Goal: Find specific page/section: Find specific page/section

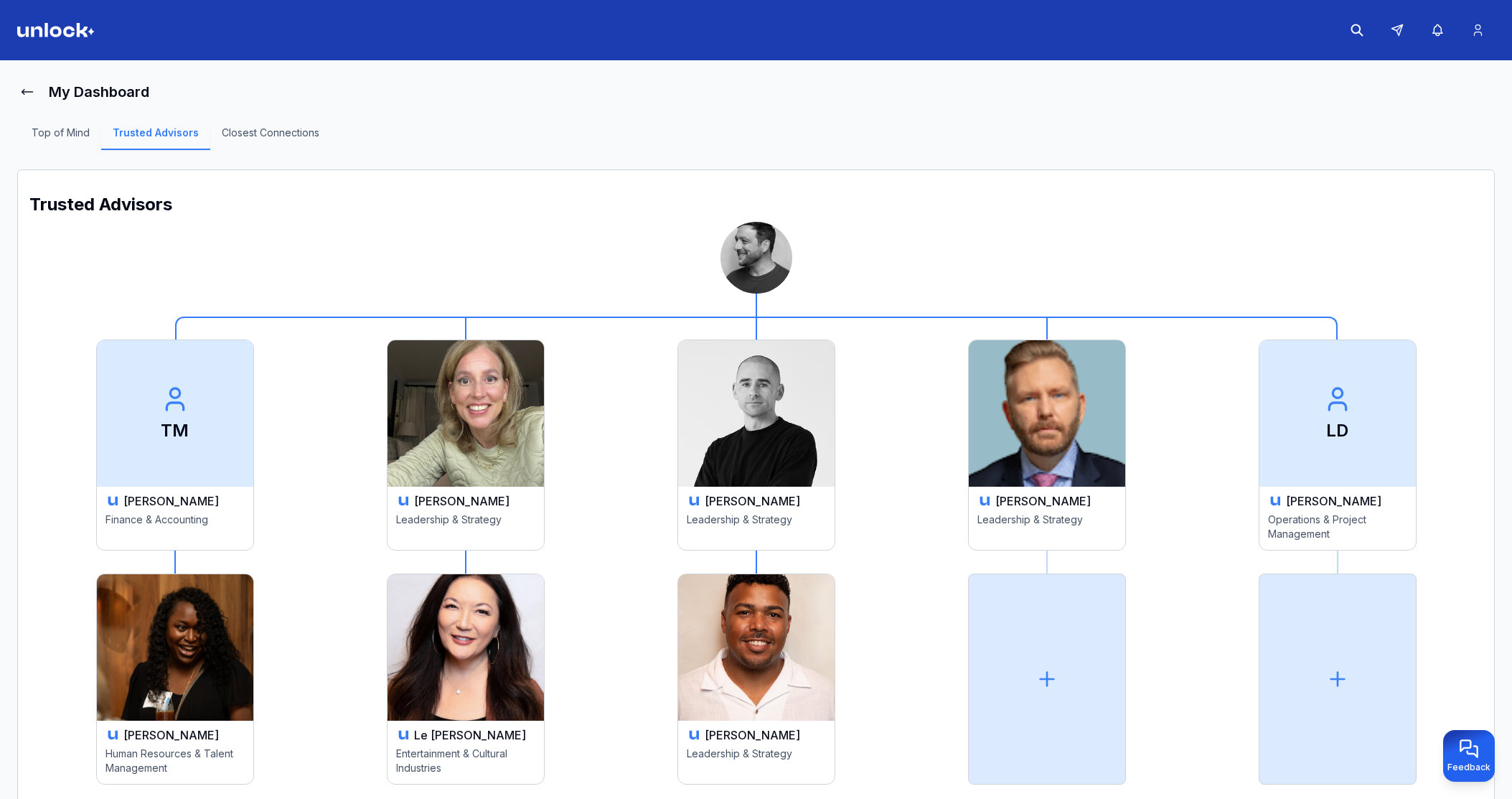
scroll to position [53, 0]
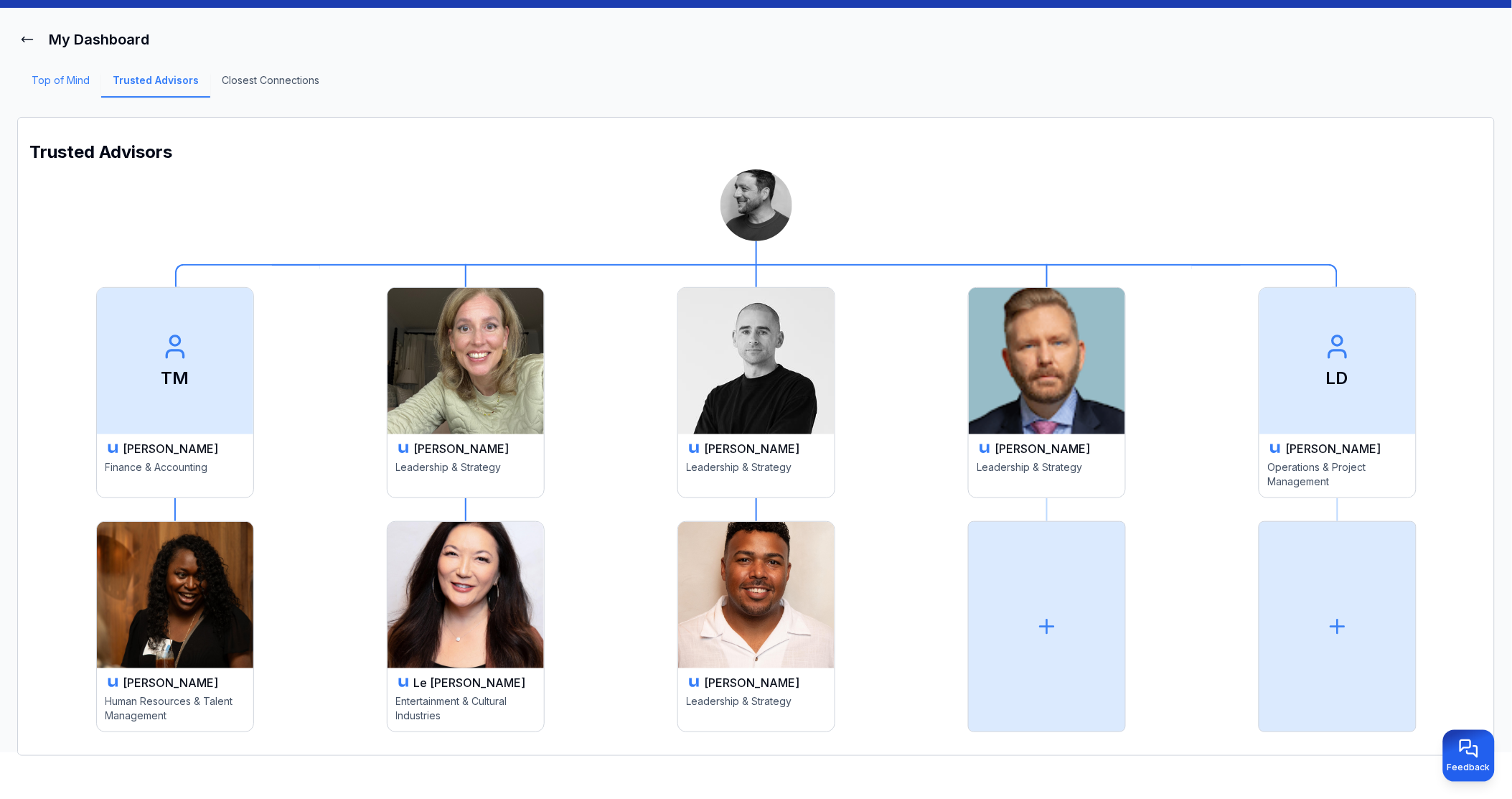
click at [81, 73] on link "Top of Mind" at bounding box center [60, 84] width 81 height 24
click at [79, 74] on link "Top of Mind" at bounding box center [60, 84] width 81 height 24
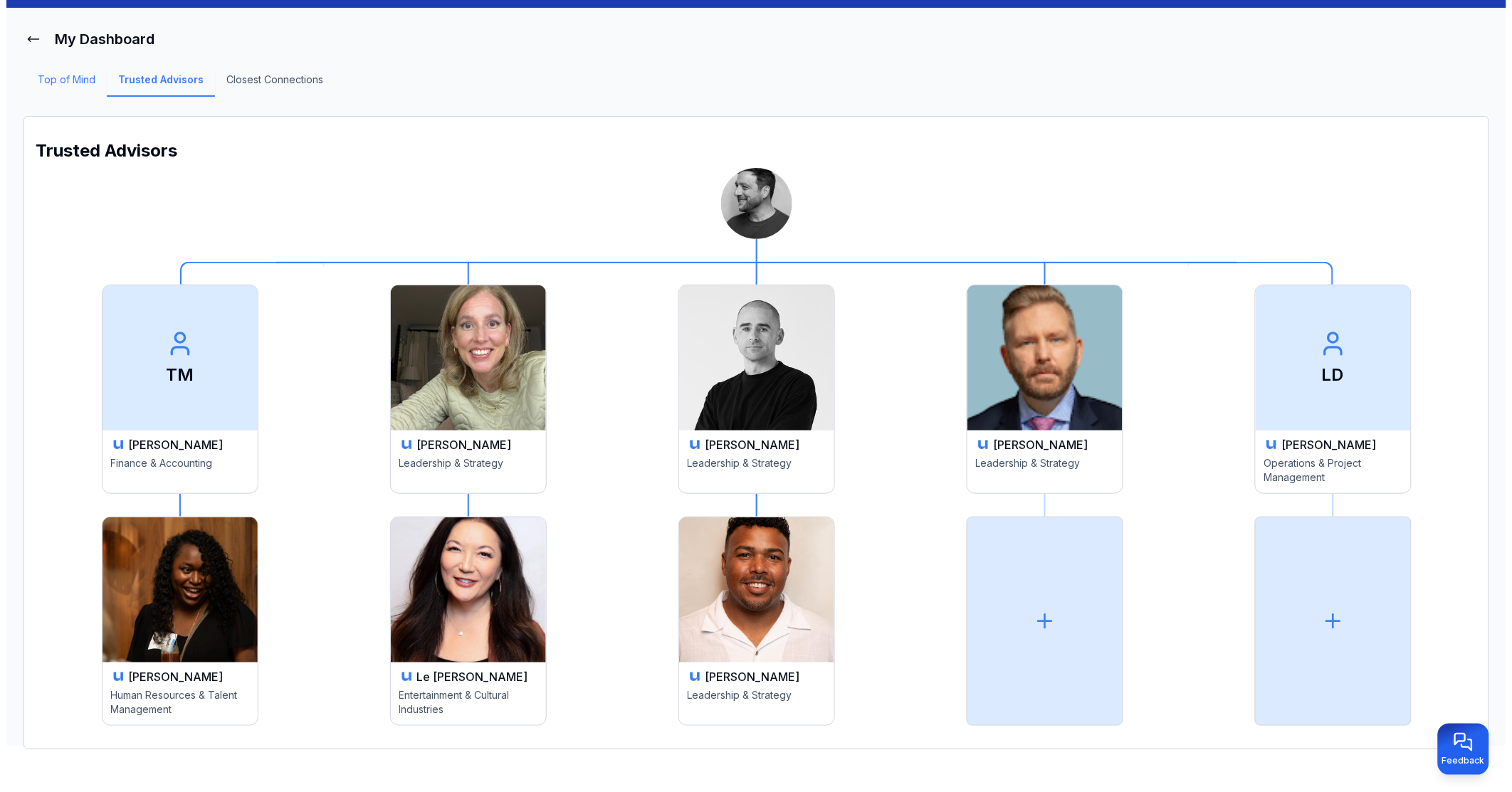
scroll to position [38, 0]
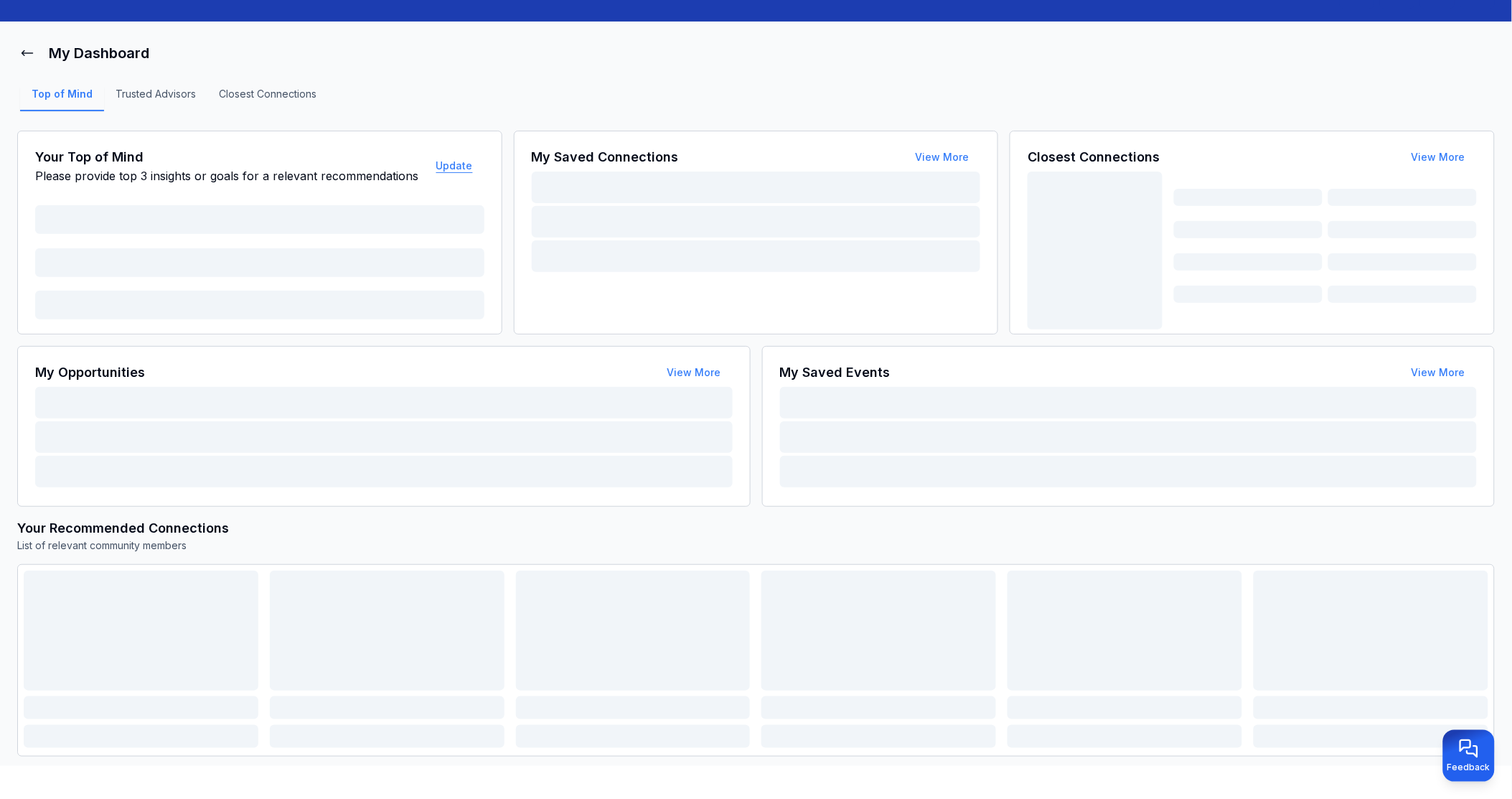
click at [448, 167] on button "Update" at bounding box center [455, 166] width 59 height 29
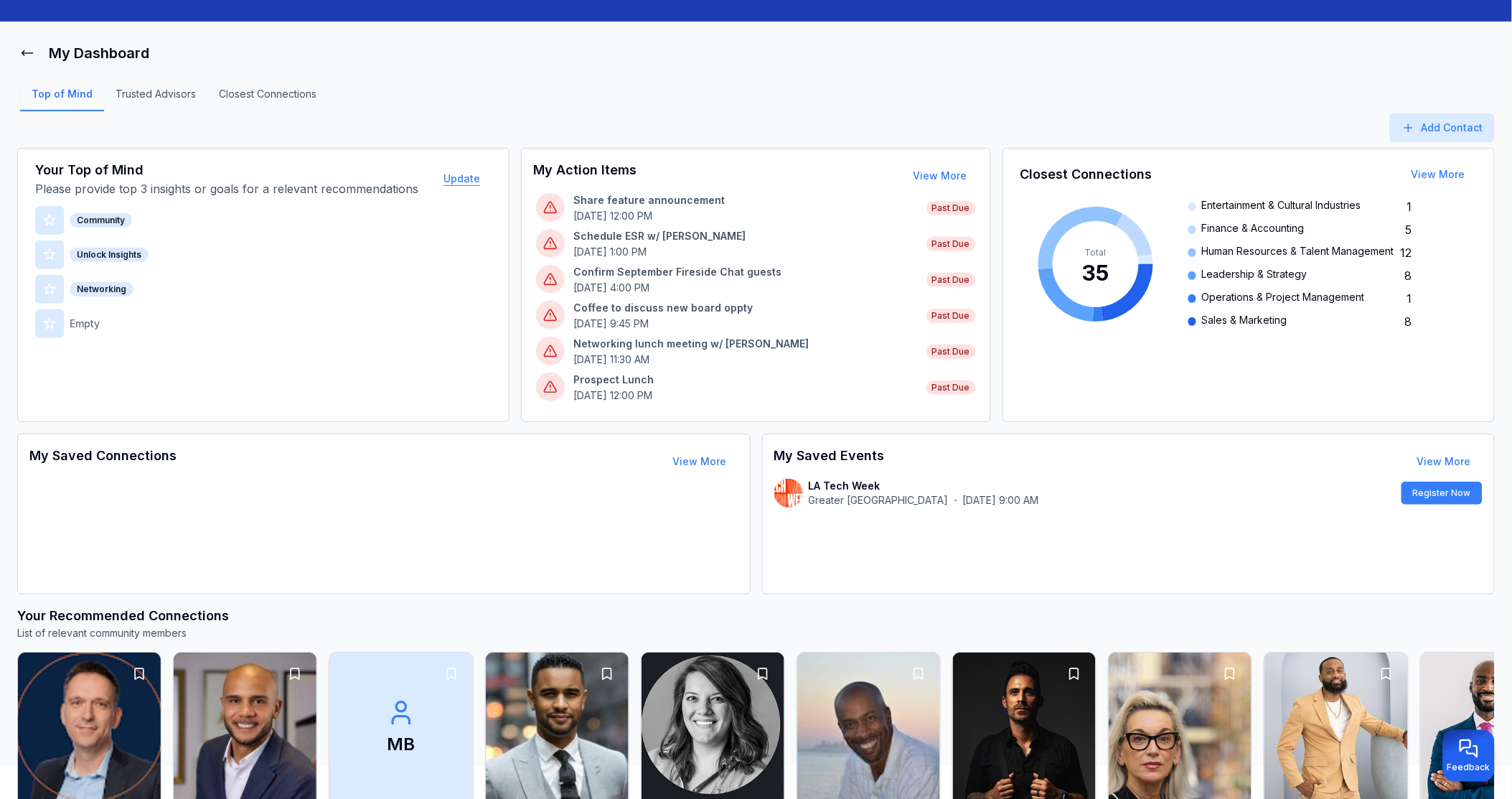
click at [446, 176] on button "Update" at bounding box center [462, 179] width 59 height 29
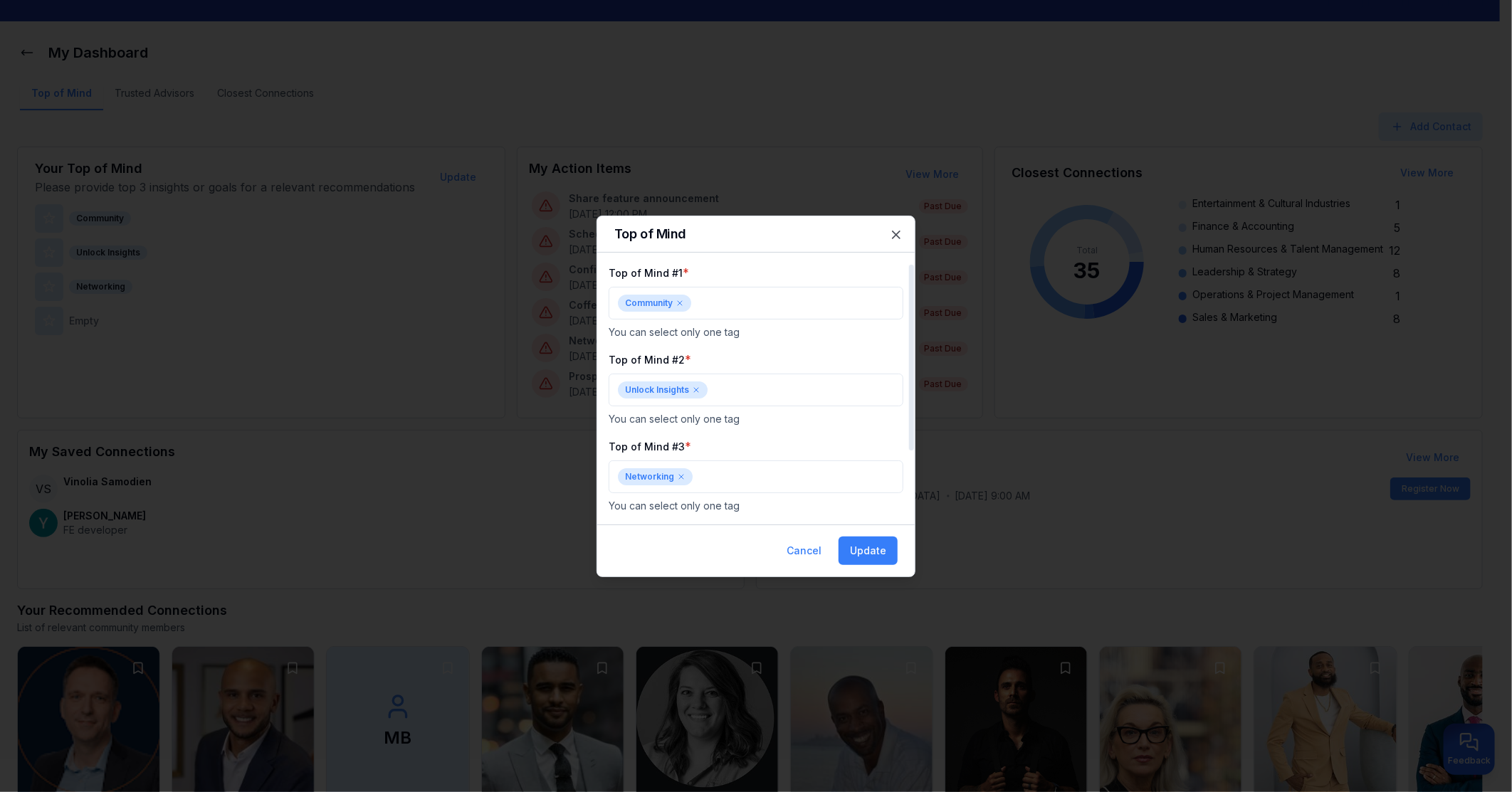
click at [679, 304] on icon at bounding box center [679, 303] width 9 height 9
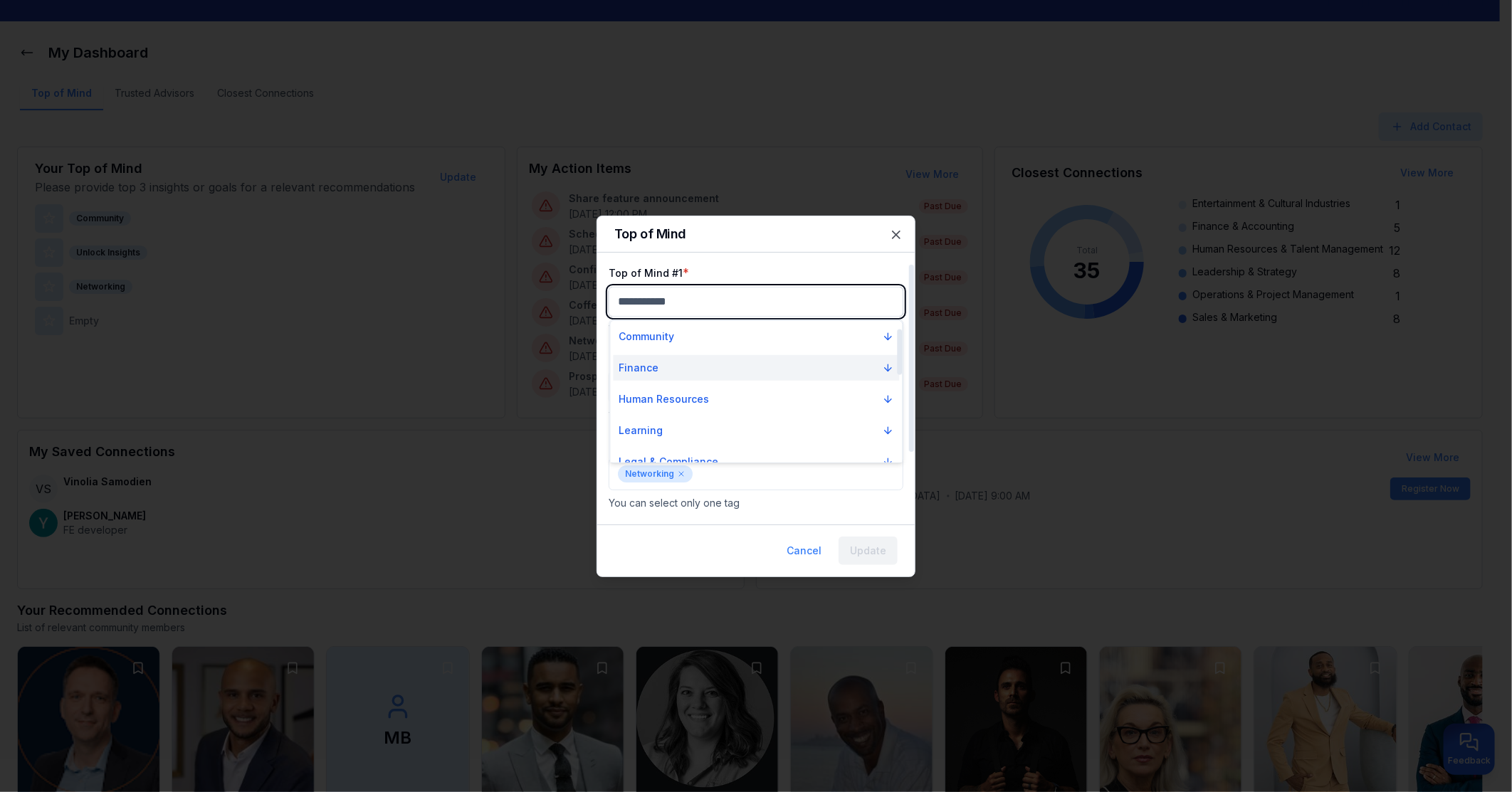
scroll to position [237, 0]
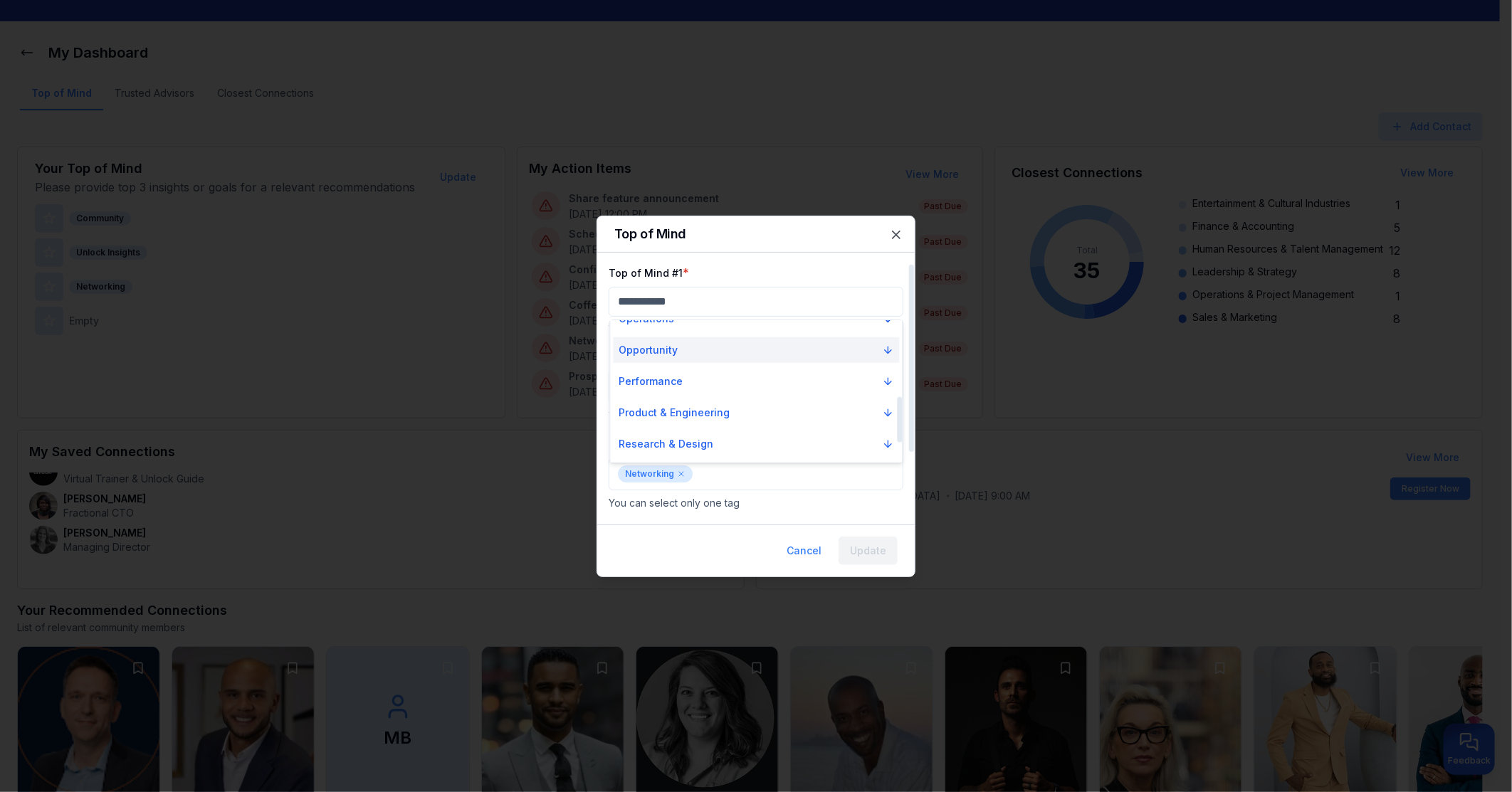
click at [711, 358] on button "Opportunity" at bounding box center [756, 349] width 286 height 26
